Goal: Complete application form

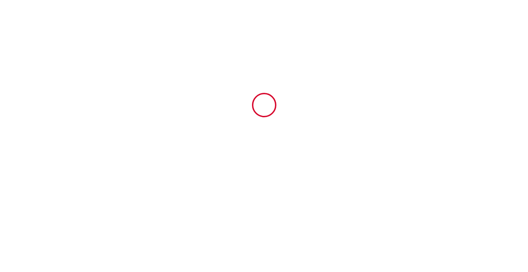
type input "6833562"
type input "Maison rénovée - 3 chambres - wifi - terrasse"
type input "[STREET_ADDRESS][PERSON_NAME]"
type input "25600"
type input "Nommay"
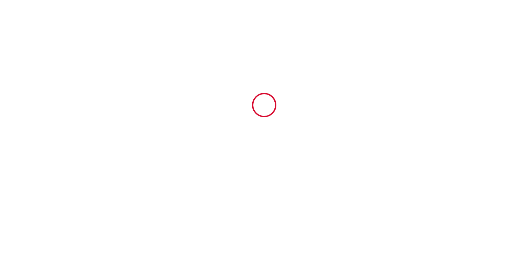
type input "[GEOGRAPHIC_DATA]"
type input "[DATE]"
type input "3"
type input "0"
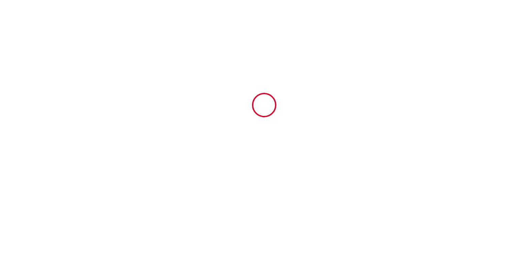
type input "500"
type input "1900"
type input "[PERSON_NAME]"
type input "[PERSON_NAME] des [PERSON_NAME]"
type input "[STREET_ADDRESS]"
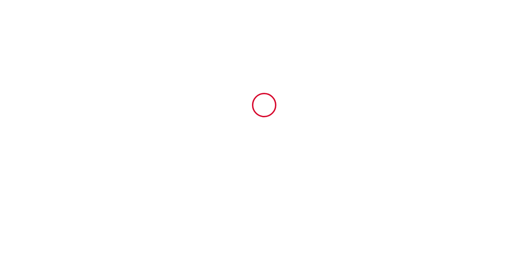
type input "25600"
type input "NOMMAY"
type input "[GEOGRAPHIC_DATA]"
type input "[PERSON_NAME][EMAIL_ADDRESS][DOMAIN_NAME]"
type input "Isolation"
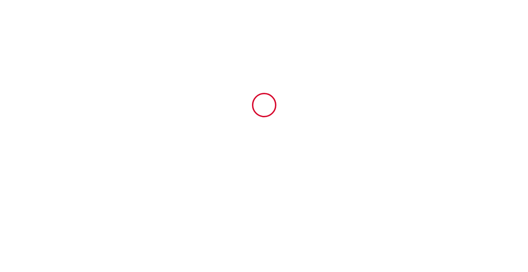
type input "14"
type input "[EMAIL_ADDRESS][DOMAIN_NAME]"
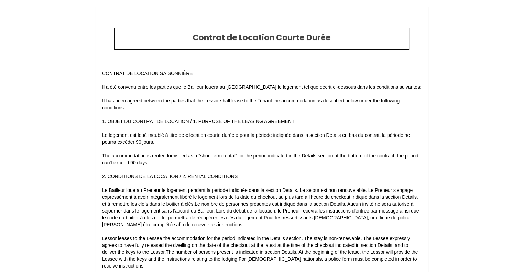
type input "[PHONE_NUMBER]"
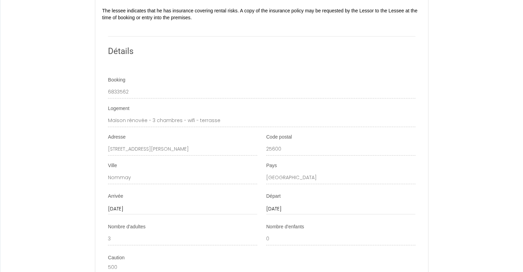
scroll to position [1065, 0]
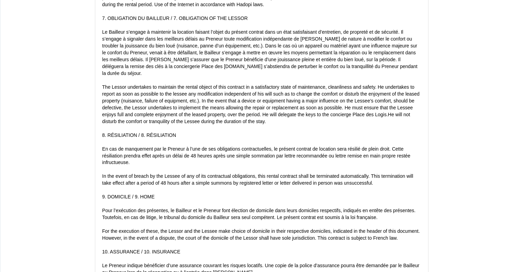
scroll to position [790, 0]
